Goal: Find specific page/section: Find specific page/section

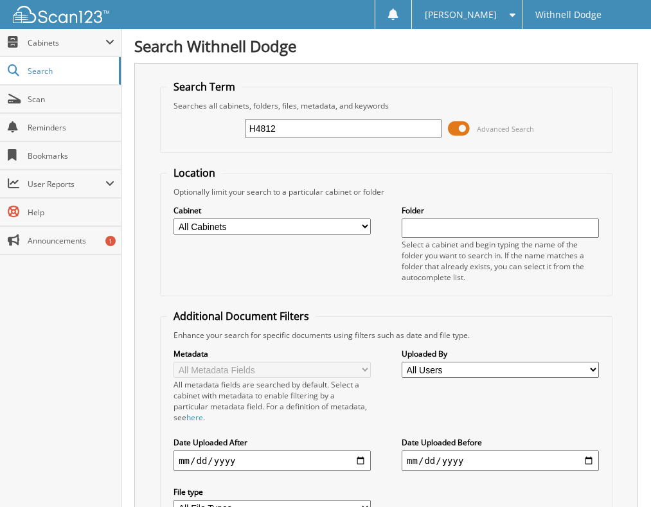
drag, startPoint x: 280, startPoint y: 127, endPoint x: 143, endPoint y: 121, distance: 137.6
click at [143, 121] on div "Search Term Searches all cabinets, folders, files, metadata, and keywords H4812…" at bounding box center [386, 325] width 504 height 525
type input "h4859"
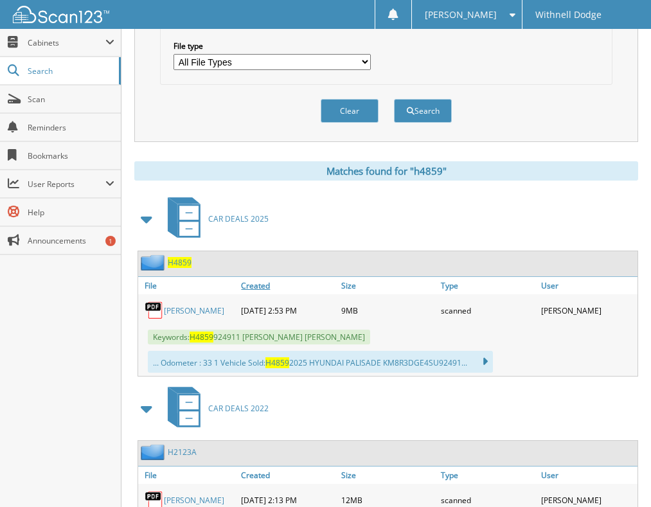
scroll to position [450, 0]
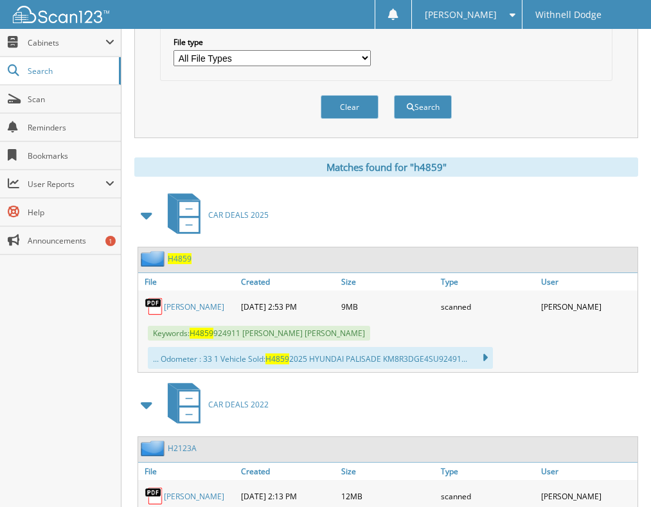
click at [203, 308] on link "[PERSON_NAME]" at bounding box center [194, 306] width 60 height 11
